Goal: Navigation & Orientation: Find specific page/section

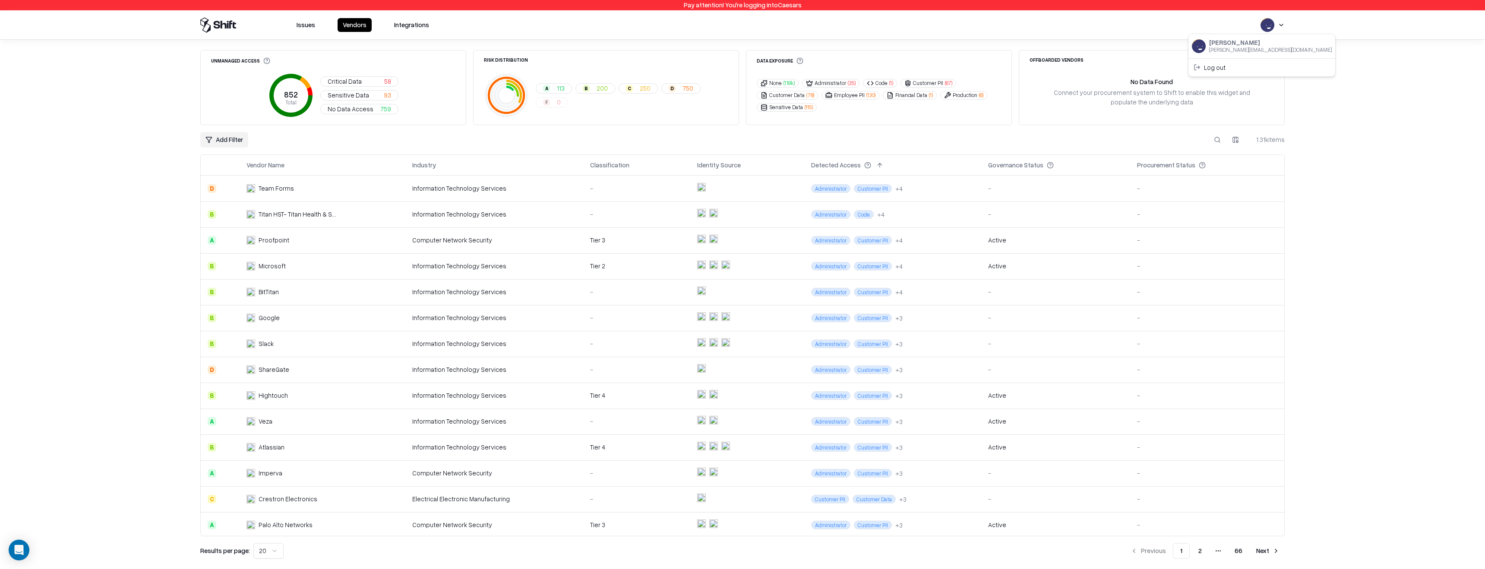
click at [1276, 22] on html "Pay attention! You're logging into Caesars Issues Vendors Integrations Unmanage…" at bounding box center [742, 284] width 1485 height 569
click at [1219, 69] on div "Log out" at bounding box center [1261, 67] width 143 height 14
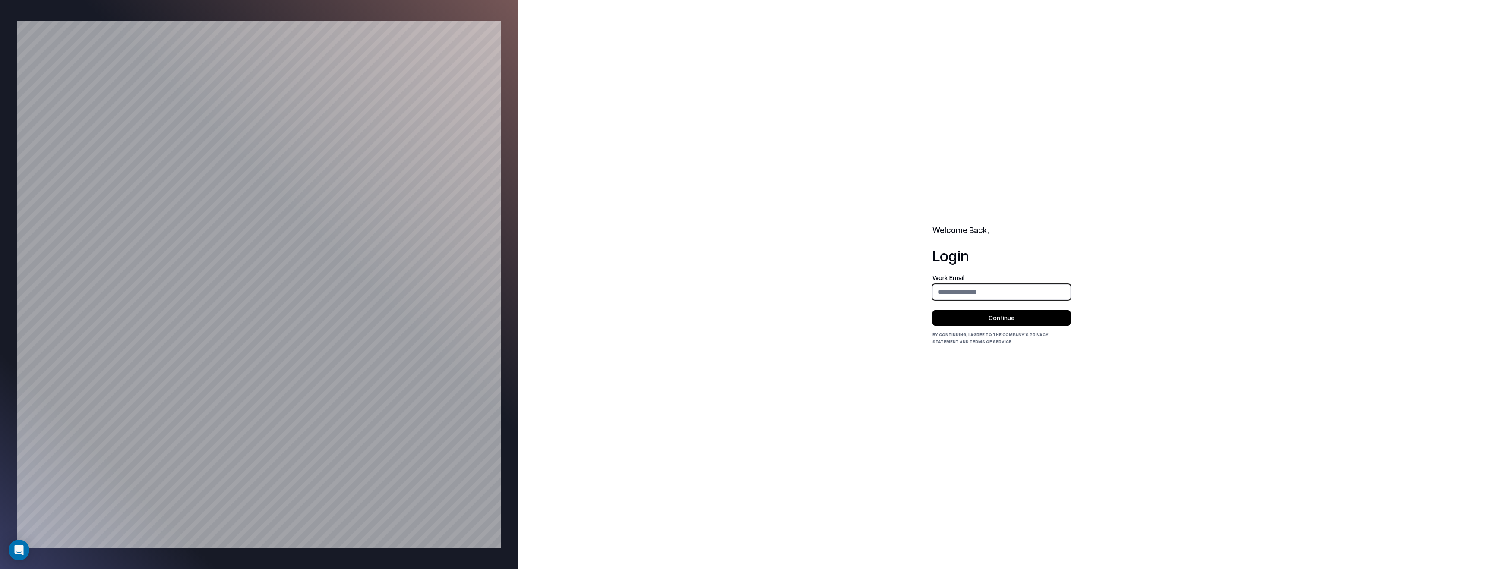
click at [1031, 288] on input "email" at bounding box center [1001, 292] width 137 height 16
type input "**********"
click at [1022, 318] on button "Continue" at bounding box center [1002, 318] width 138 height 16
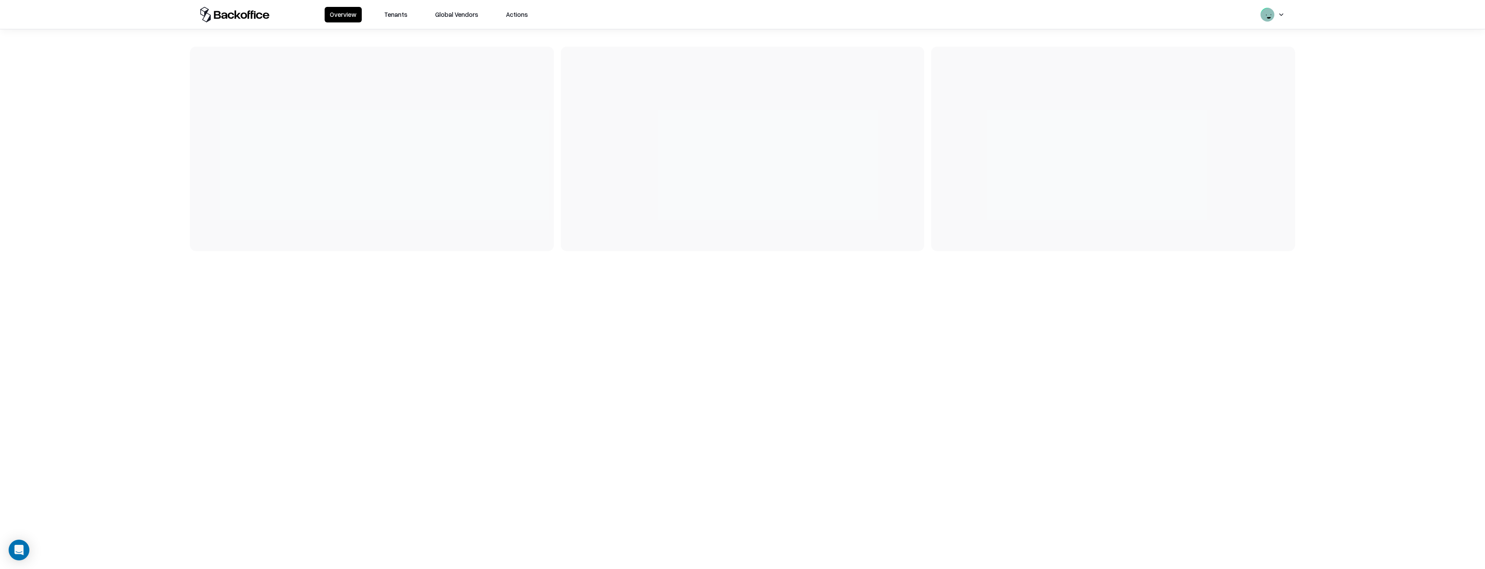
click at [390, 14] on button "Tenants" at bounding box center [396, 15] width 34 height 16
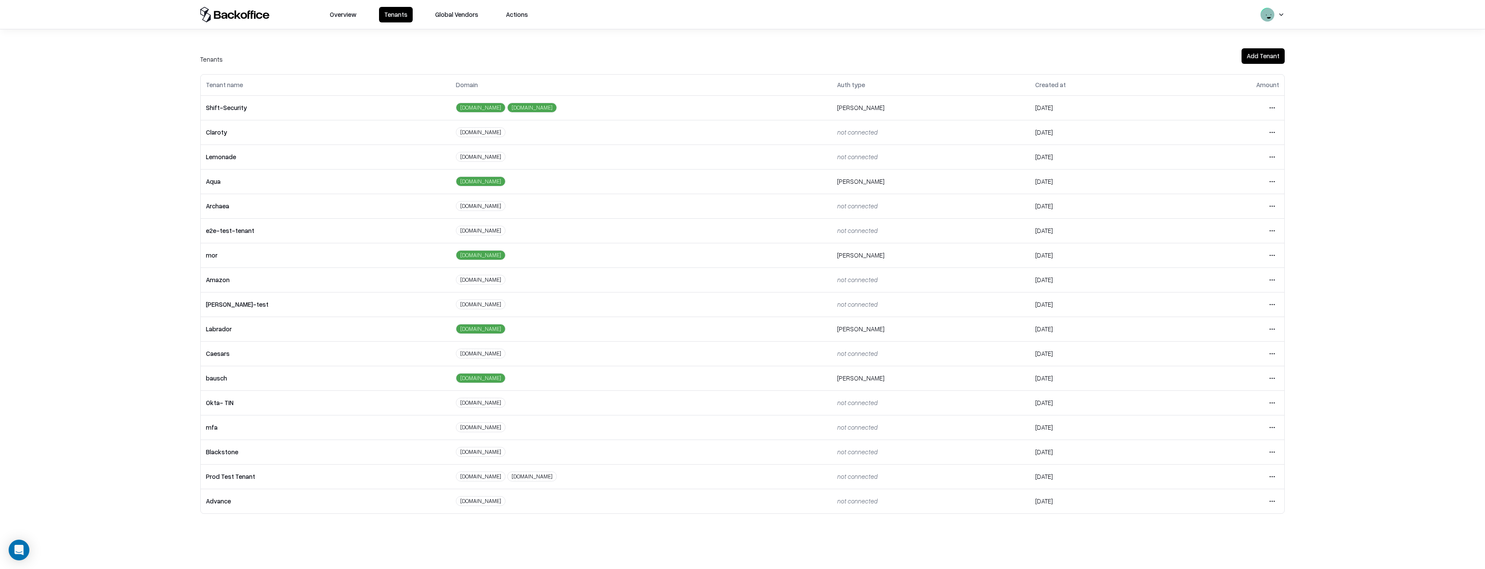
click at [460, 16] on button "Global Vendors" at bounding box center [457, 15] width 54 height 16
click at [448, 20] on button "Global Vendors" at bounding box center [457, 15] width 54 height 16
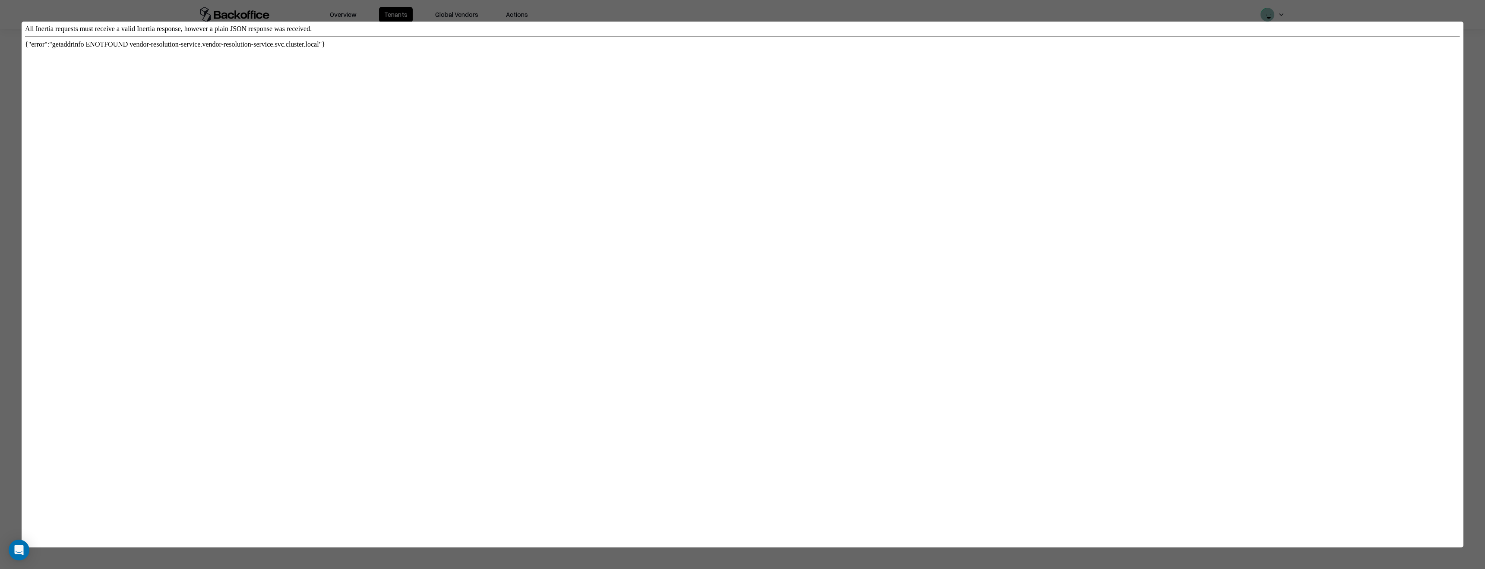
click at [448, 20] on div at bounding box center [742, 284] width 1485 height 569
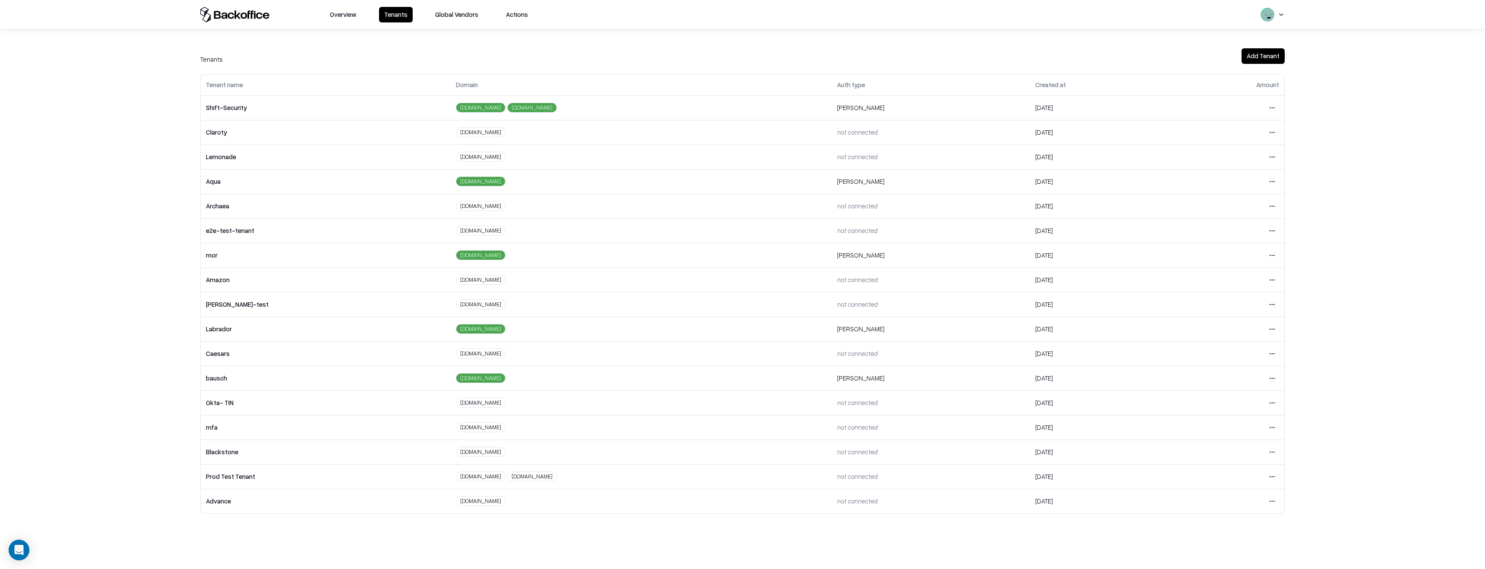
click at [1271, 354] on html "Overview Tenants Global Vendors Actions Tenants Add Tenant Tenant name Domain A…" at bounding box center [742, 284] width 1485 height 569
click at [1221, 428] on div "Login to tenant" at bounding box center [1236, 426] width 93 height 17
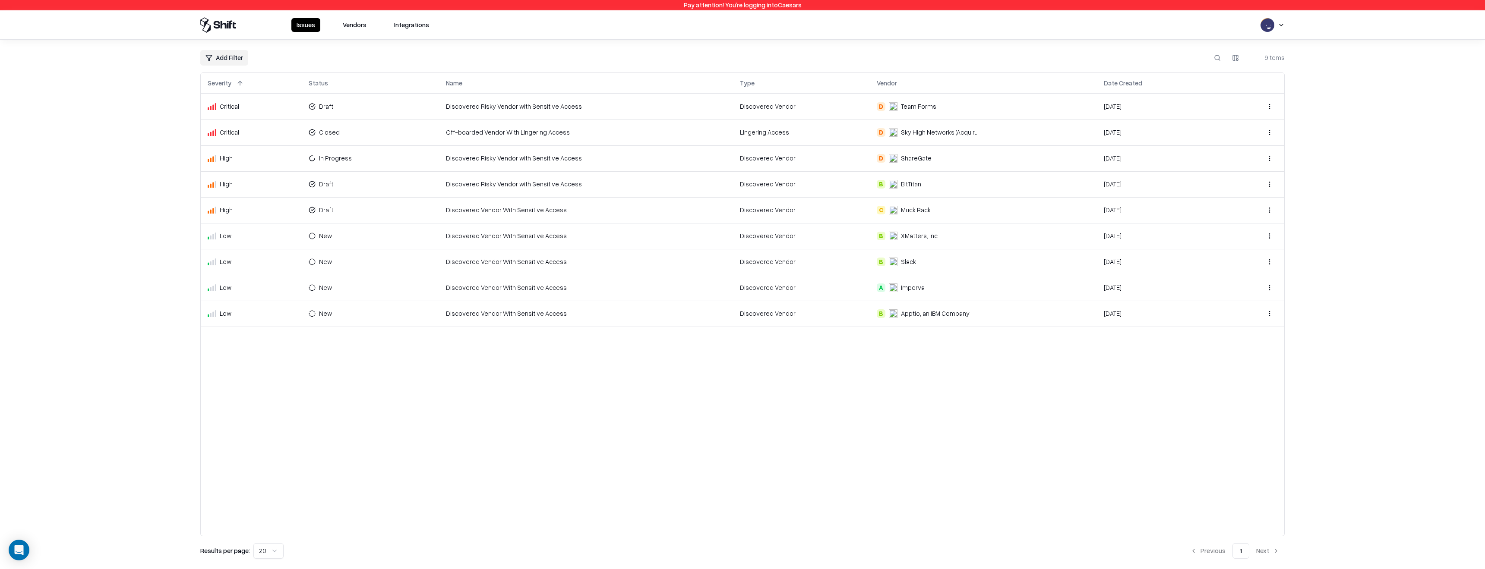
click at [353, 32] on div "Issues Vendors Integrations" at bounding box center [317, 25] width 234 height 16
click at [354, 26] on button "Vendors" at bounding box center [355, 25] width 34 height 14
